Goal: Transaction & Acquisition: Download file/media

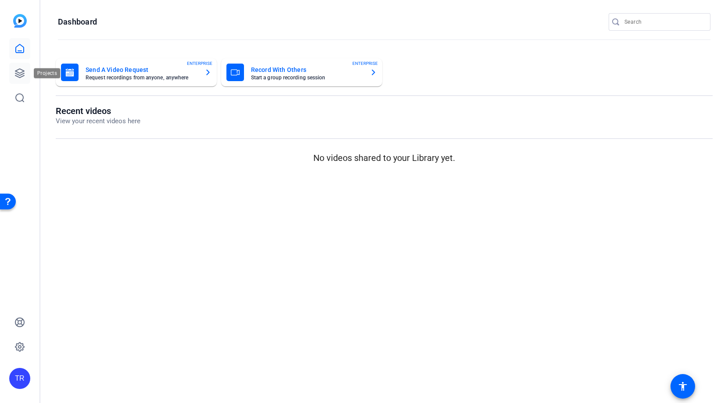
click at [23, 77] on icon at bounding box center [19, 73] width 11 height 11
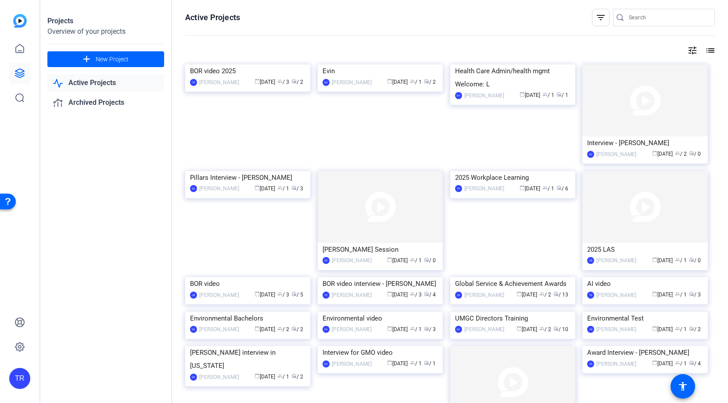
click at [94, 85] on link "Active Projects" at bounding box center [105, 83] width 117 height 18
click at [223, 78] on div "BOR video 2025" at bounding box center [247, 71] width 115 height 13
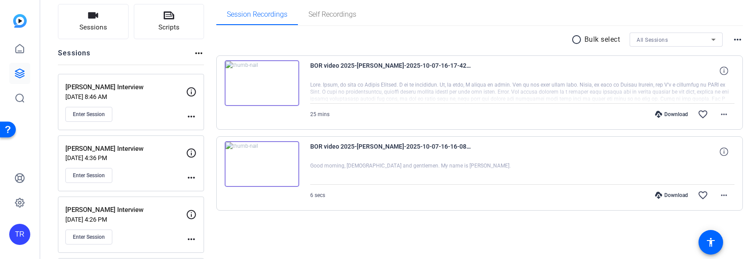
scroll to position [61, 0]
click at [98, 237] on span "Enter Session" at bounding box center [89, 235] width 32 height 7
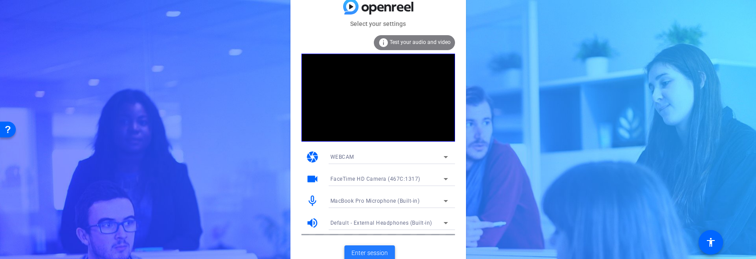
click at [387, 251] on span "Enter session" at bounding box center [370, 252] width 36 height 9
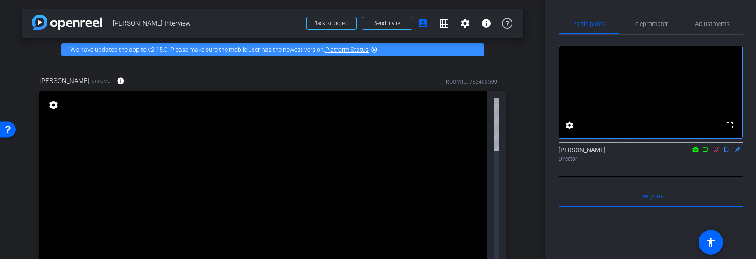
click at [697, 151] on icon at bounding box center [696, 149] width 6 height 5
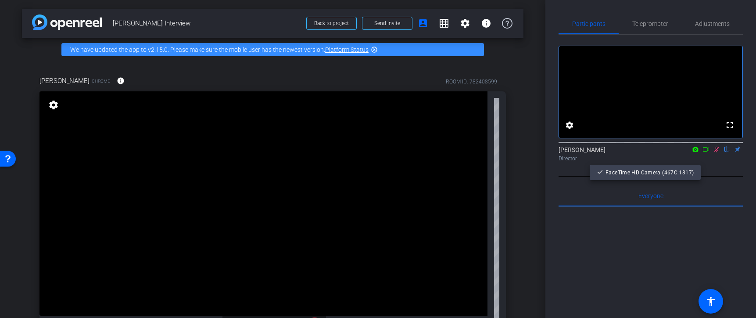
click at [718, 160] on div at bounding box center [378, 159] width 756 height 318
click at [717, 152] on icon at bounding box center [716, 149] width 7 height 6
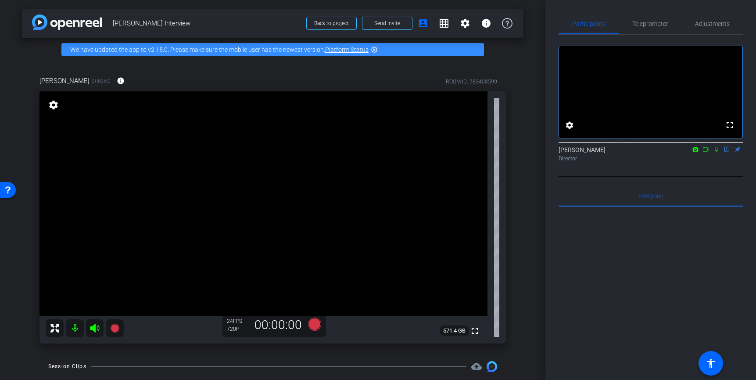
click at [50, 107] on mat-icon "settings" at bounding box center [53, 105] width 12 height 11
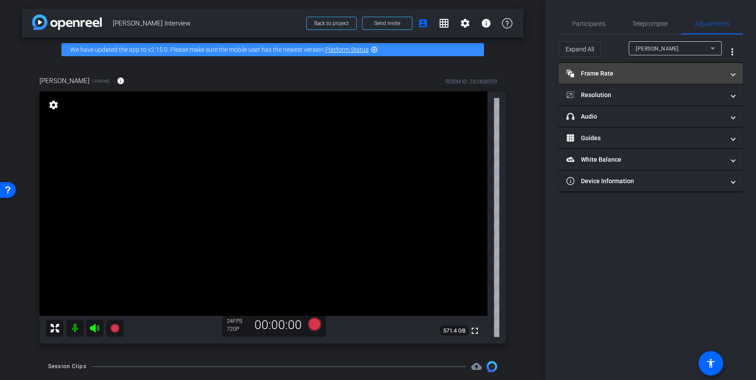
click at [630, 72] on mat-panel-title "Frame Rate Frame Rate" at bounding box center [646, 73] width 158 height 9
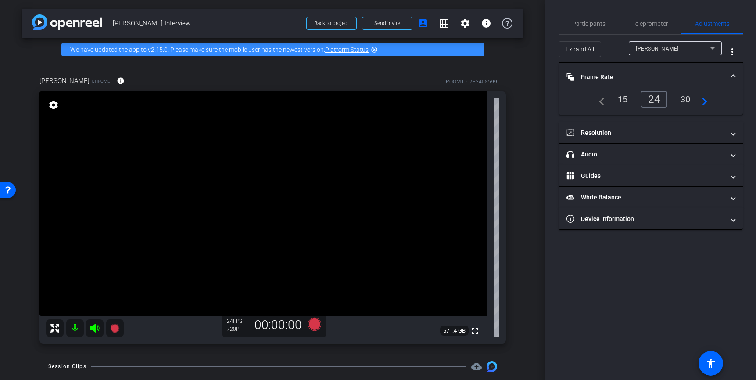
click at [684, 103] on div "30" at bounding box center [685, 99] width 23 height 15
click at [582, 19] on span "Participants" at bounding box center [588, 23] width 33 height 21
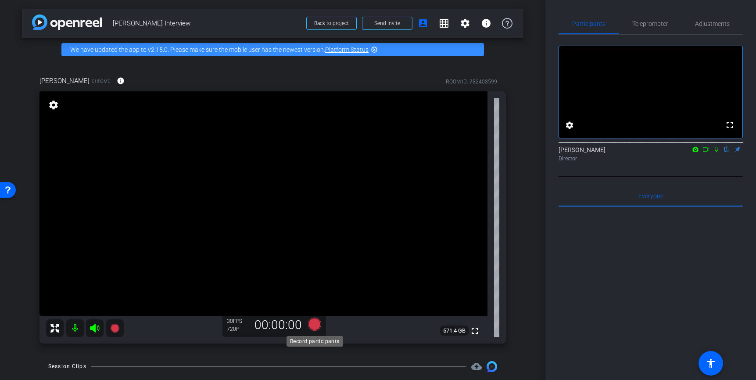
click at [317, 258] on icon at bounding box center [314, 323] width 13 height 13
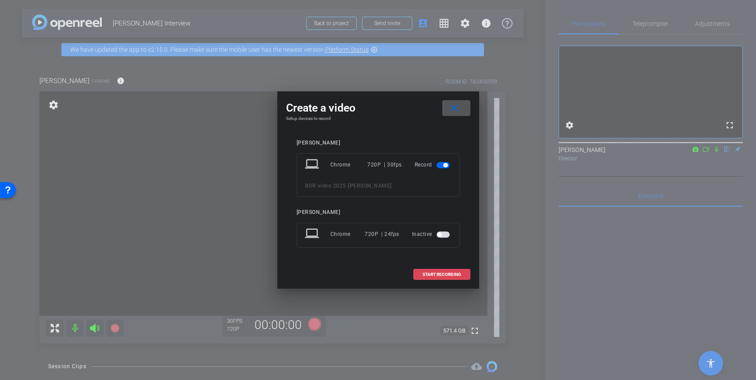
click at [457, 258] on span "START RECORDING" at bounding box center [442, 274] width 39 height 4
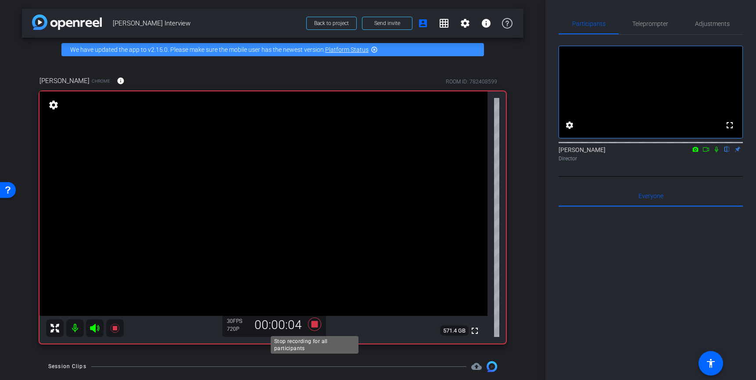
click at [317, 258] on icon at bounding box center [314, 323] width 13 height 13
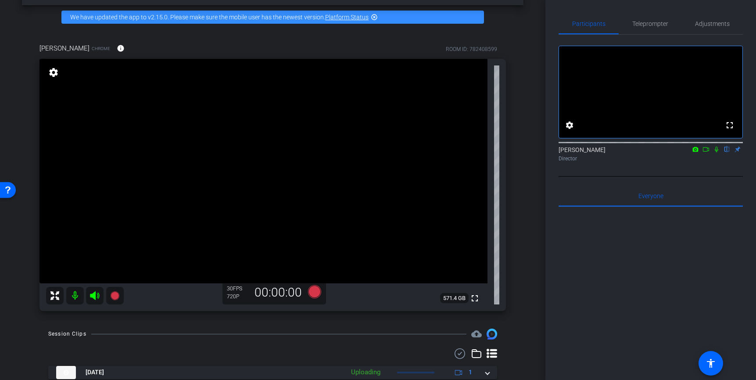
scroll to position [63, 0]
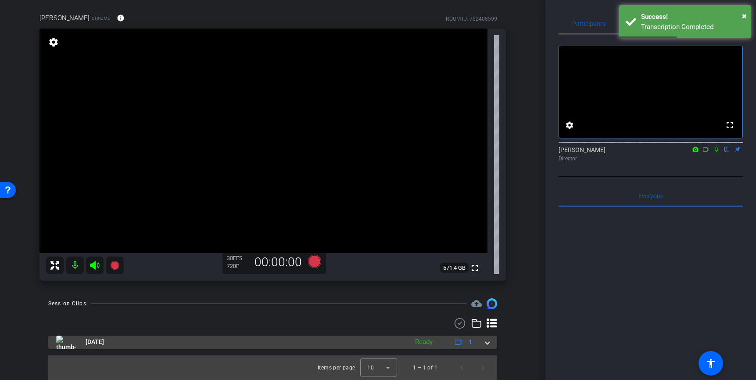
click at [487, 258] on span at bounding box center [488, 341] width 4 height 9
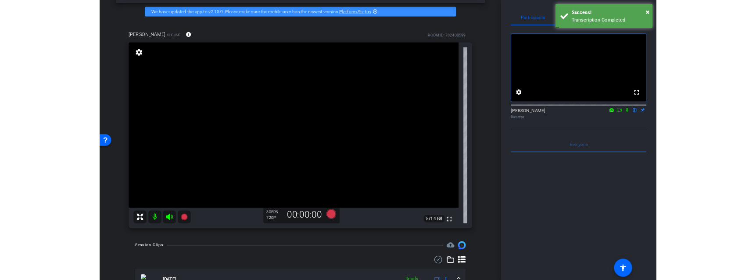
scroll to position [0, 0]
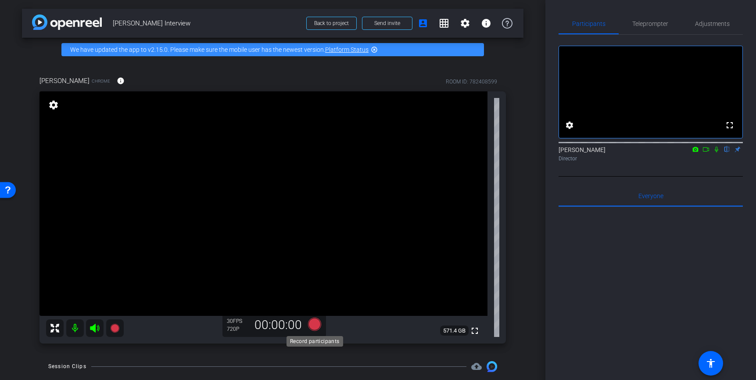
click at [314, 258] on icon at bounding box center [314, 323] width 13 height 13
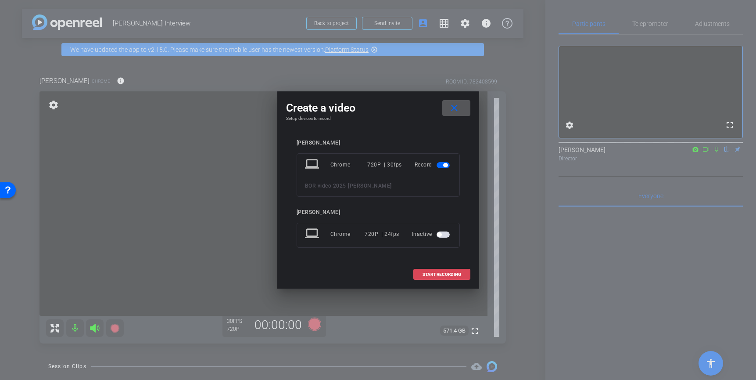
click at [467, 258] on span at bounding box center [442, 274] width 56 height 21
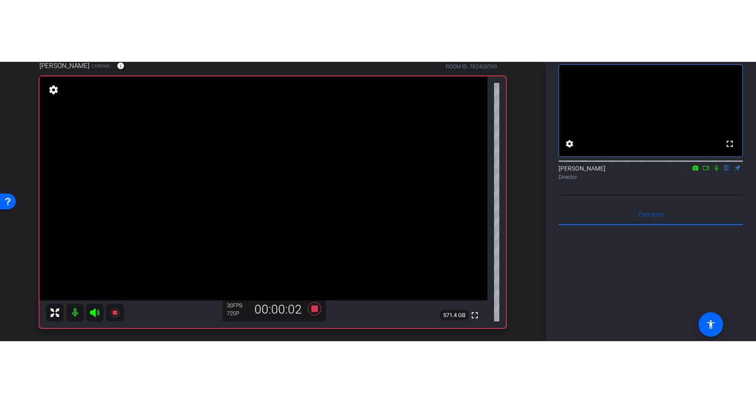
scroll to position [76, 0]
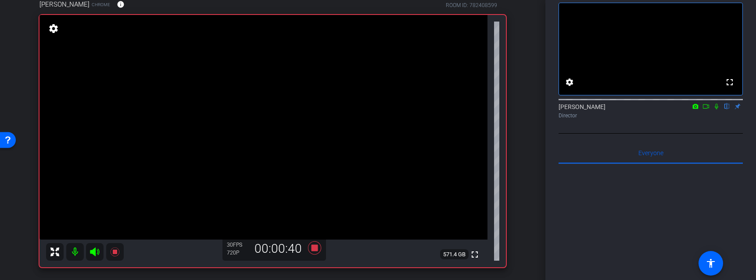
click at [716, 109] on icon at bounding box center [716, 106] width 7 height 6
click at [719, 109] on icon at bounding box center [716, 106] width 7 height 6
click at [716, 109] on icon at bounding box center [716, 106] width 7 height 6
click at [718, 109] on icon at bounding box center [716, 106] width 7 height 6
click at [716, 109] on icon at bounding box center [716, 106] width 7 height 6
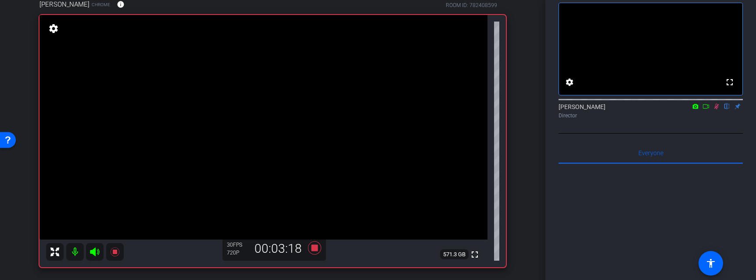
click at [720, 110] on mat-icon at bounding box center [717, 106] width 11 height 8
click at [715, 109] on icon at bounding box center [717, 107] width 4 height 6
click at [716, 109] on icon at bounding box center [717, 107] width 5 height 6
click at [717, 109] on icon at bounding box center [716, 106] width 7 height 6
click at [717, 109] on icon at bounding box center [717, 107] width 5 height 6
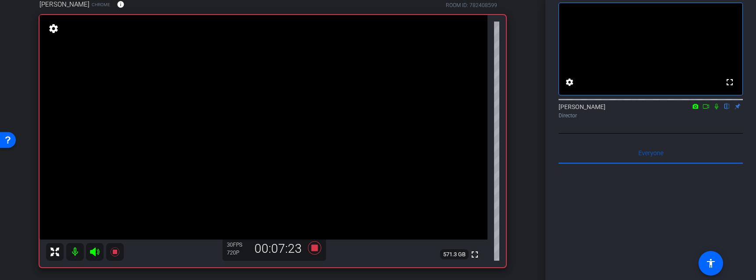
click at [718, 109] on icon at bounding box center [716, 106] width 7 height 6
click at [716, 109] on icon at bounding box center [717, 107] width 5 height 6
click at [716, 109] on icon at bounding box center [717, 107] width 4 height 6
click at [716, 110] on mat-icon at bounding box center [717, 106] width 11 height 8
click at [716, 109] on icon at bounding box center [717, 107] width 4 height 6
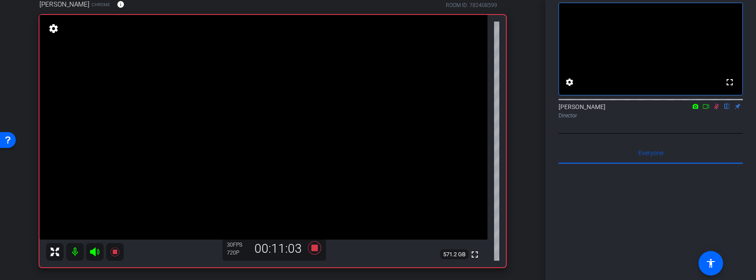
click at [715, 109] on icon at bounding box center [716, 106] width 7 height 6
click at [717, 109] on icon at bounding box center [716, 106] width 7 height 6
click at [717, 109] on icon at bounding box center [717, 107] width 5 height 6
click at [718, 109] on icon at bounding box center [716, 106] width 7 height 6
click at [720, 109] on icon at bounding box center [716, 106] width 7 height 6
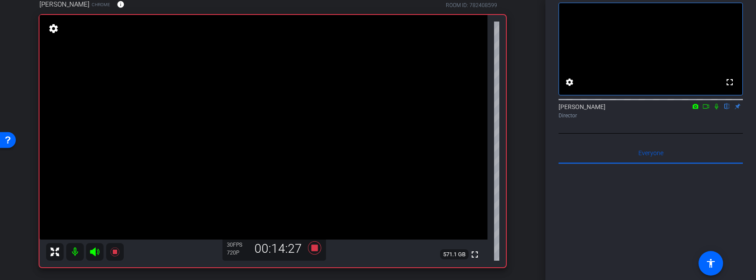
click at [718, 109] on icon at bounding box center [717, 107] width 4 height 6
click at [719, 109] on icon at bounding box center [716, 106] width 7 height 6
click at [716, 109] on icon at bounding box center [716, 106] width 7 height 6
click at [717, 109] on icon at bounding box center [717, 107] width 5 height 6
click at [716, 109] on icon at bounding box center [717, 107] width 4 height 6
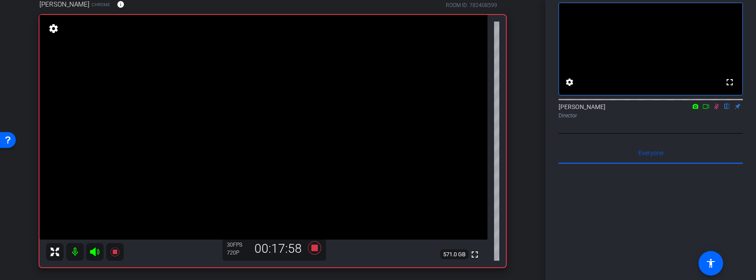
click at [715, 109] on icon at bounding box center [717, 107] width 5 height 6
click at [719, 109] on icon at bounding box center [716, 106] width 7 height 6
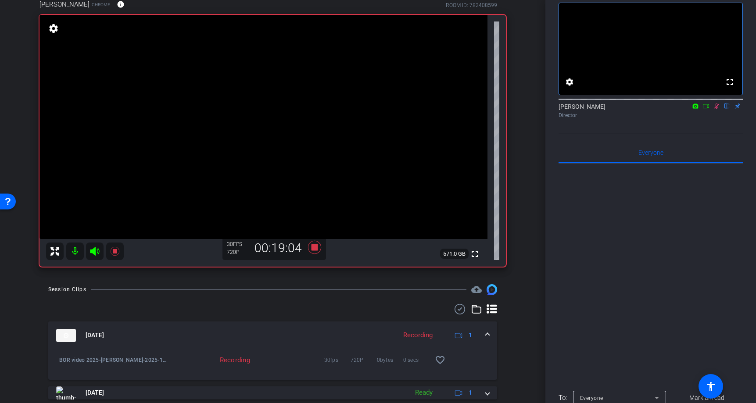
click at [717, 109] on icon at bounding box center [716, 106] width 7 height 6
click at [315, 252] on icon at bounding box center [314, 248] width 21 height 16
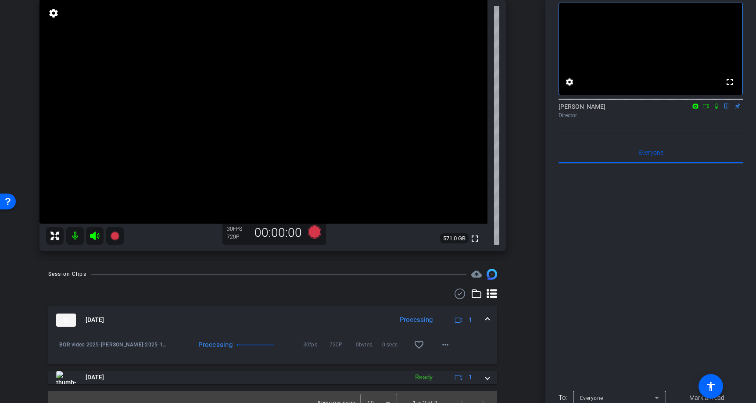
scroll to position [104, 0]
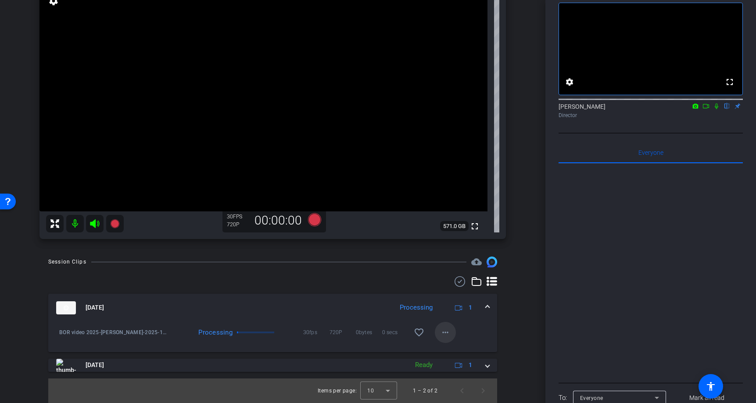
click at [451, 258] on span at bounding box center [445, 332] width 21 height 21
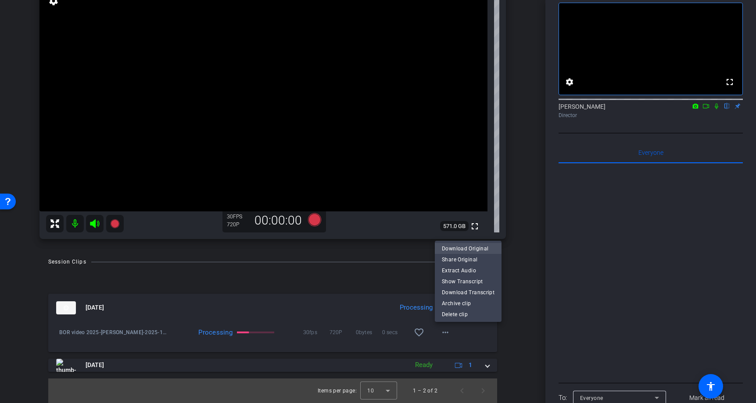
click at [477, 245] on span "Download Original" at bounding box center [468, 248] width 53 height 11
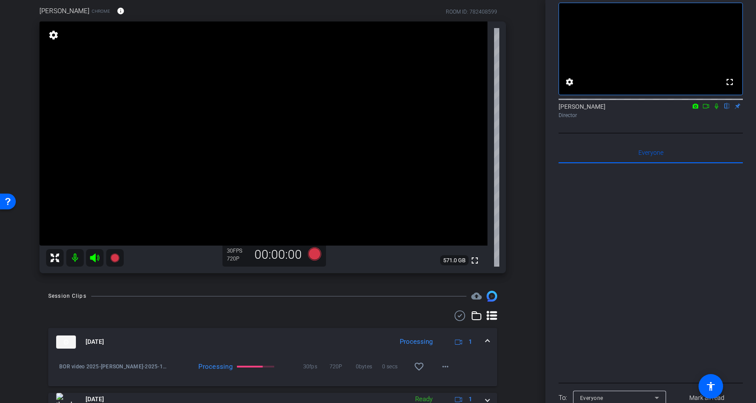
scroll to position [0, 0]
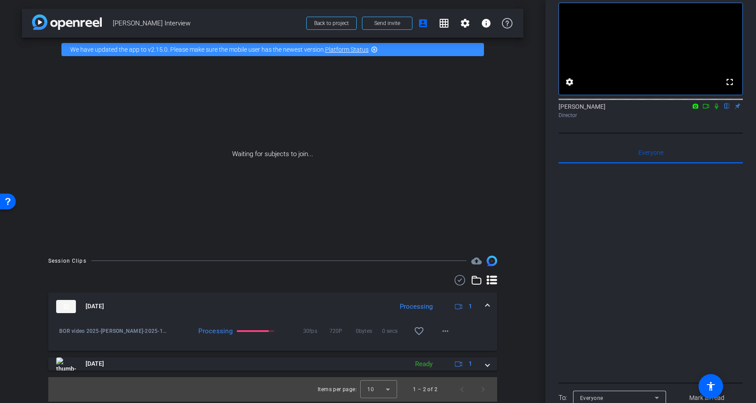
click at [714, 109] on icon at bounding box center [716, 106] width 7 height 6
click at [448, 258] on mat-icon "more_horiz" at bounding box center [445, 331] width 11 height 11
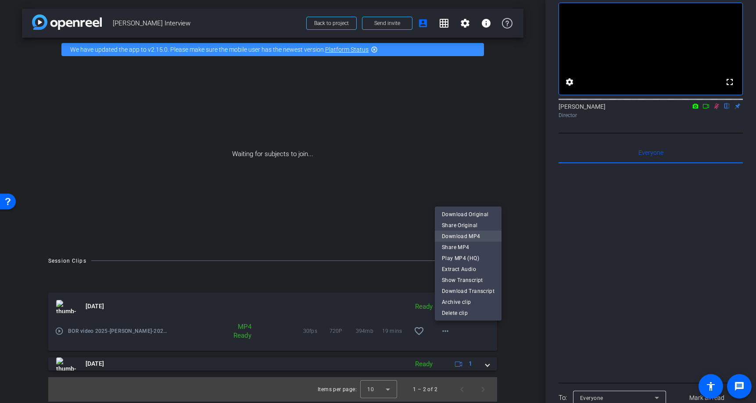
click at [457, 240] on span "Download MP4" at bounding box center [468, 236] width 53 height 11
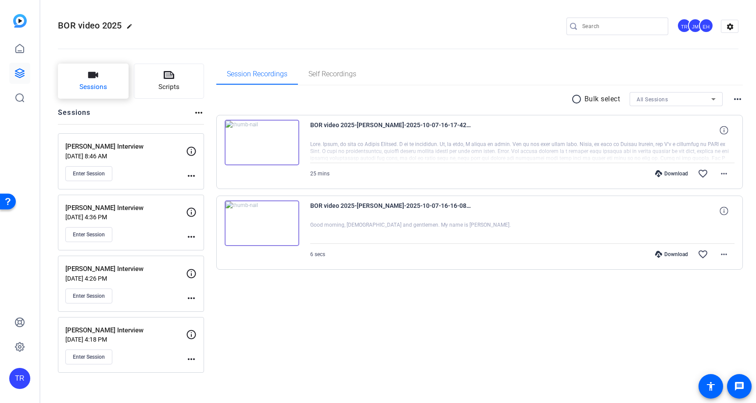
click at [94, 83] on span "Sessions" at bounding box center [93, 87] width 28 height 10
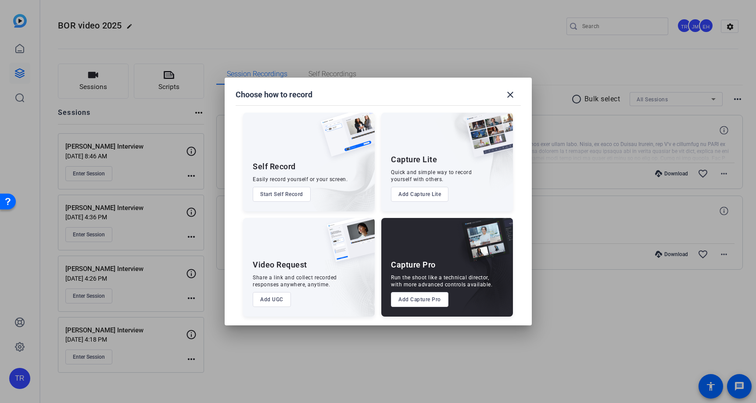
click at [227, 35] on div at bounding box center [378, 201] width 756 height 403
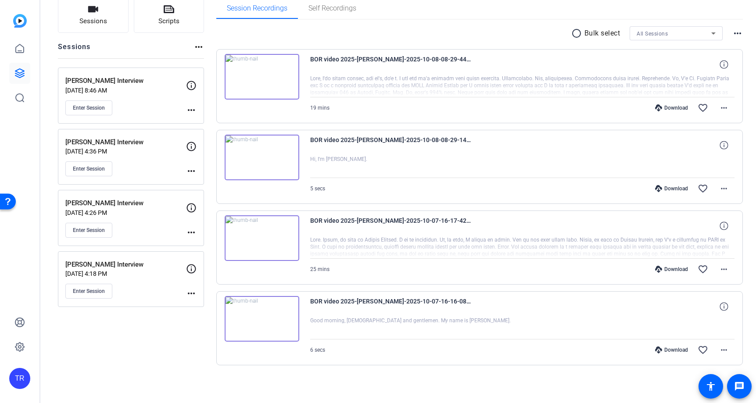
scroll to position [67, 0]
